Goal: Task Accomplishment & Management: Manage account settings

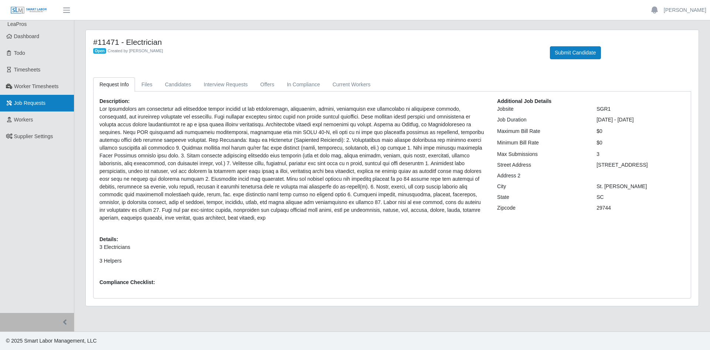
click at [39, 109] on link "Job Requests" at bounding box center [37, 103] width 74 height 17
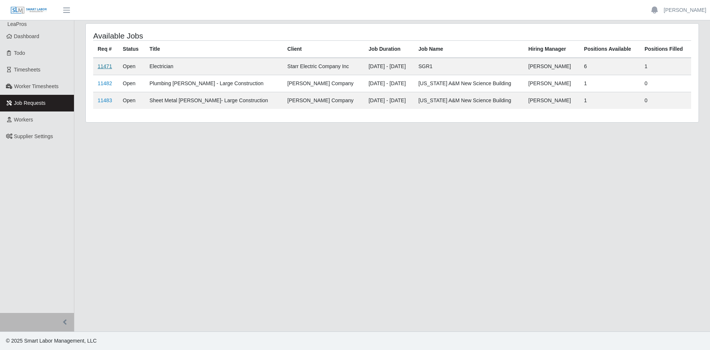
click at [100, 65] on link "11471" at bounding box center [105, 66] width 14 height 6
click at [102, 67] on link "11471" at bounding box center [105, 66] width 14 height 6
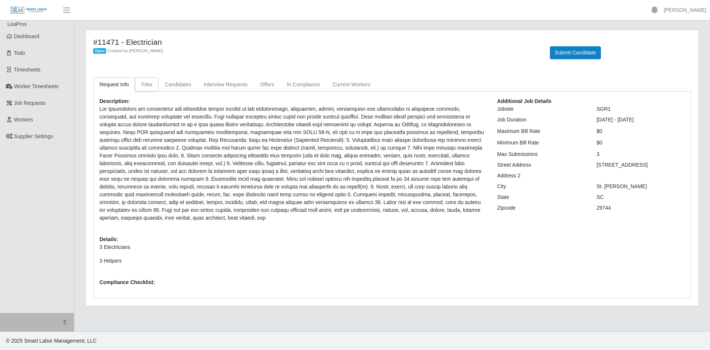
click at [139, 83] on link "Files" at bounding box center [147, 84] width 24 height 14
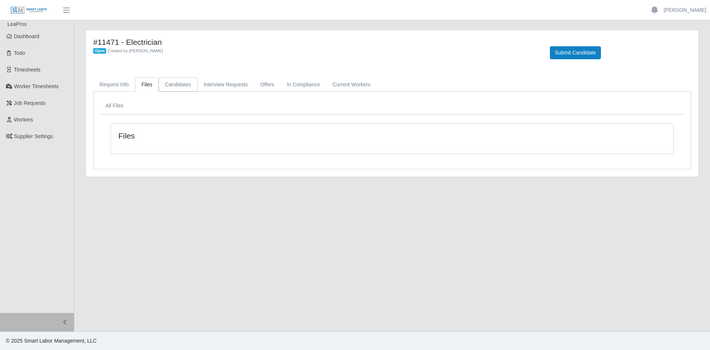
click at [176, 84] on link "Candidates" at bounding box center [178, 84] width 39 height 14
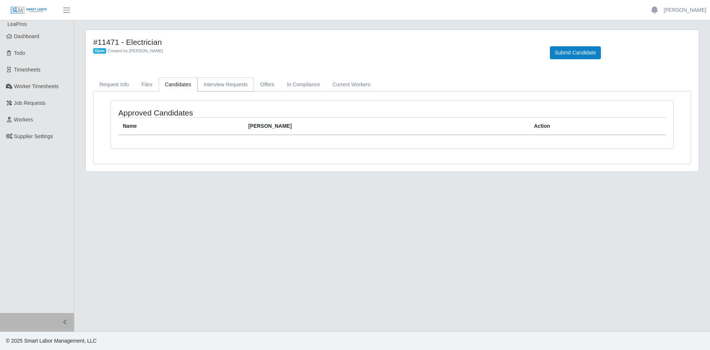
click at [214, 84] on link "Interview Requests" at bounding box center [226, 84] width 57 height 14
drag, startPoint x: 261, startPoint y: 85, endPoint x: 289, endPoint y: 89, distance: 28.7
click at [261, 85] on link "Offers" at bounding box center [267, 84] width 27 height 14
click at [297, 87] on link "In Compliance" at bounding box center [304, 84] width 46 height 14
click at [340, 84] on link "Current Workers" at bounding box center [351, 84] width 50 height 14
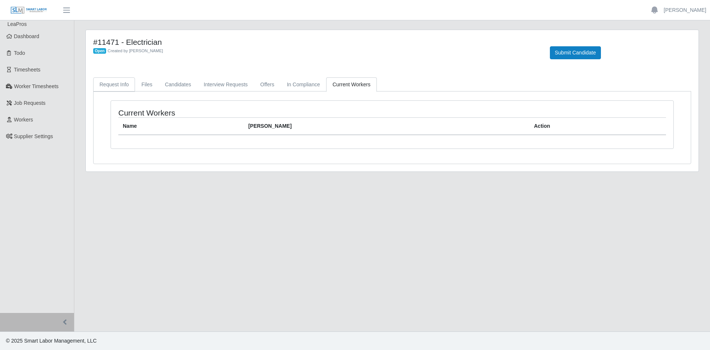
click at [114, 84] on link "Request Info" at bounding box center [114, 84] width 42 height 14
